Goal: Task Accomplishment & Management: Use online tool/utility

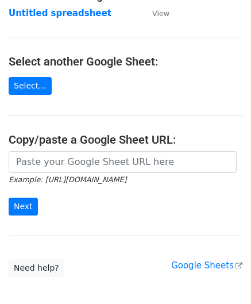
scroll to position [115, 0]
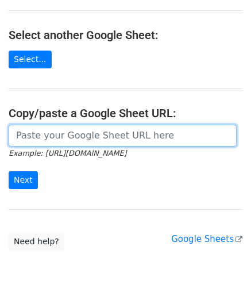
click at [60, 130] on input "url" at bounding box center [123, 136] width 228 height 22
paste input "[URL][DOMAIN_NAME]"
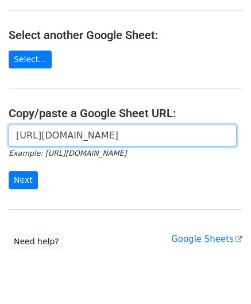
scroll to position [0, 256]
type input "[URL][DOMAIN_NAME]"
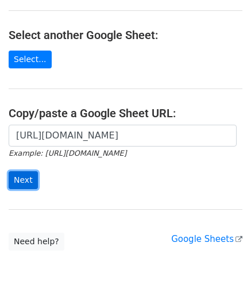
click at [24, 177] on input "Next" at bounding box center [23, 180] width 29 height 18
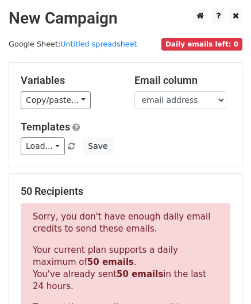
scroll to position [388, 0]
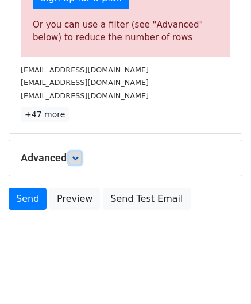
click at [75, 155] on icon at bounding box center [75, 158] width 7 height 7
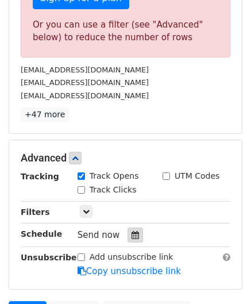
click at [133, 233] on div at bounding box center [136, 235] width 16 height 15
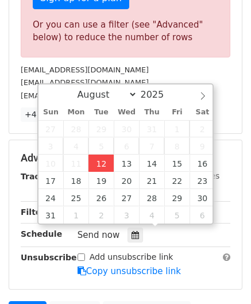
type input "2025-08-12 12:00"
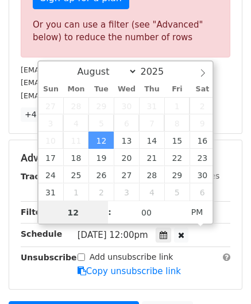
paste input "4"
type input "4"
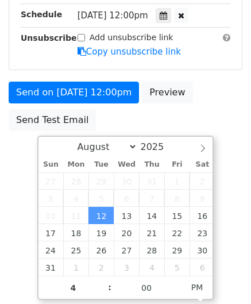
type input "2025-08-12 16:00"
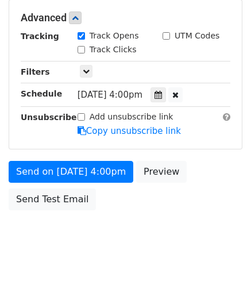
scroll to position [527, 0]
